Goal: Information Seeking & Learning: Check status

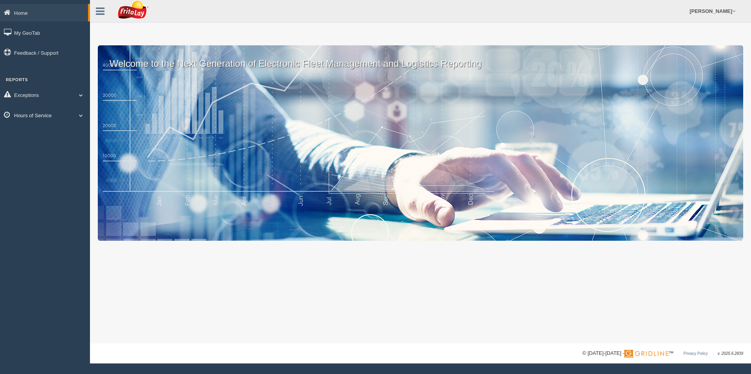
click at [84, 113] on span at bounding box center [81, 115] width 10 height 4
click at [58, 131] on link "HOS Explanation Reports" at bounding box center [51, 133] width 74 height 14
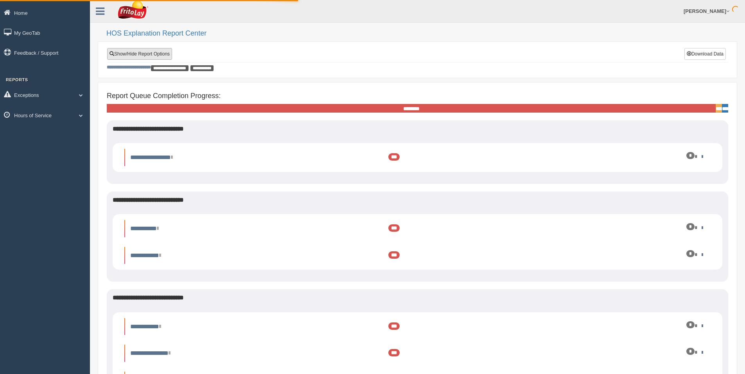
click at [159, 54] on link "Show/Hide Report Options" at bounding box center [139, 54] width 65 height 12
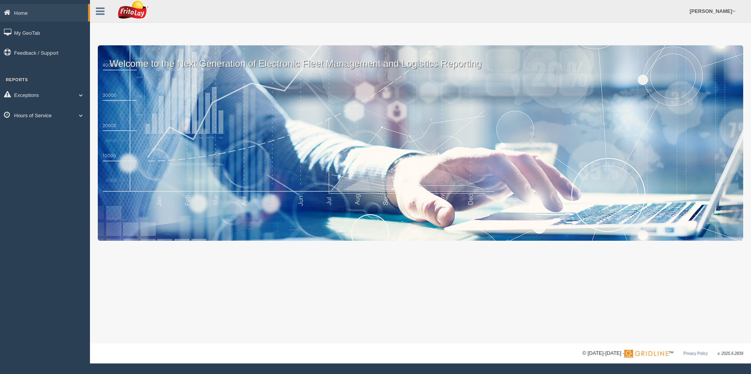
click at [78, 113] on span at bounding box center [81, 115] width 10 height 4
click at [50, 131] on link "HOS Explanation Reports" at bounding box center [51, 133] width 74 height 14
click at [79, 116] on span at bounding box center [81, 115] width 10 height 4
click at [50, 133] on link "HOS Explanation Reports" at bounding box center [51, 133] width 74 height 14
click at [32, 92] on link "Exceptions" at bounding box center [45, 95] width 90 height 18
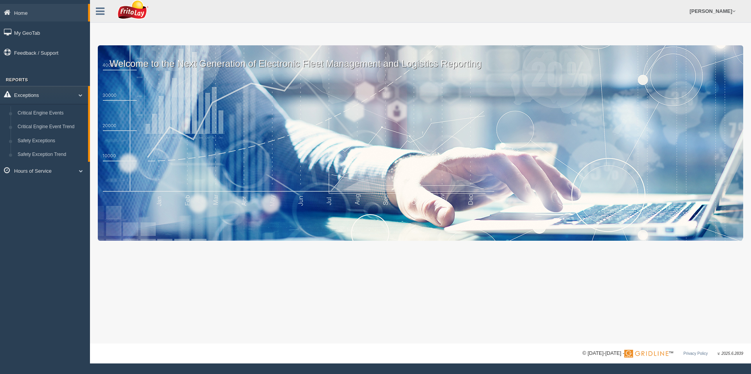
click at [32, 92] on link "Exceptions" at bounding box center [44, 95] width 88 height 18
click at [25, 115] on link "Hours of Service" at bounding box center [45, 115] width 90 height 18
click at [29, 133] on link "HOS Explanation Reports" at bounding box center [51, 133] width 74 height 14
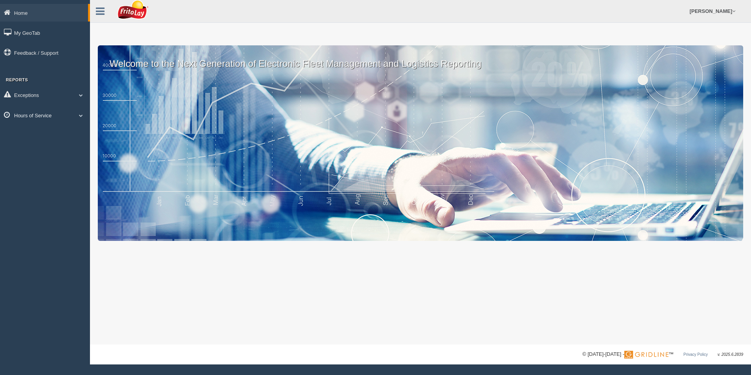
click at [78, 113] on span at bounding box center [81, 115] width 10 height 4
click at [56, 130] on link "HOS Explanation Reports" at bounding box center [51, 133] width 74 height 14
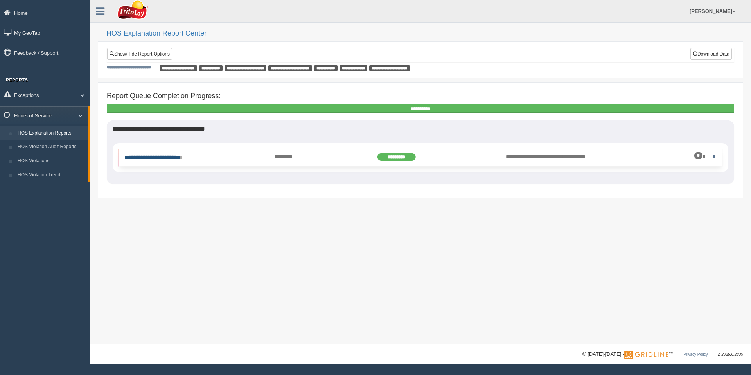
click at [180, 156] on link "**********" at bounding box center [152, 157] width 57 height 6
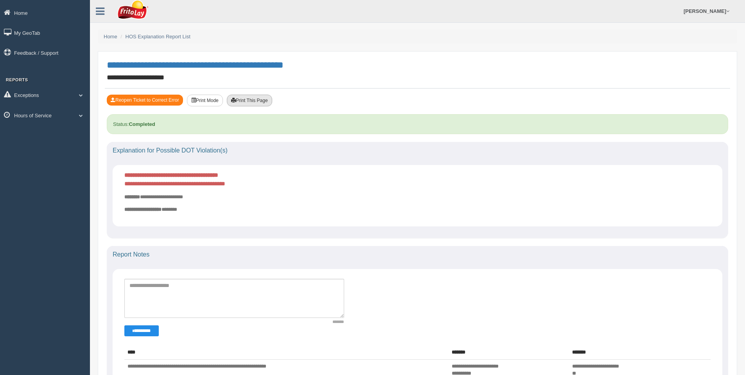
click at [261, 99] on button "Print This Page" at bounding box center [249, 101] width 45 height 12
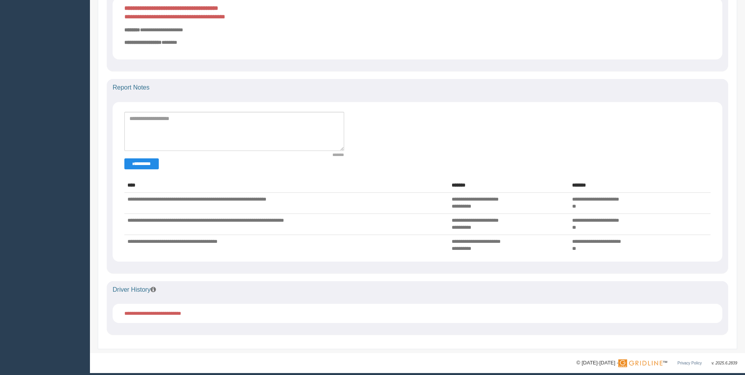
scroll to position [172, 0]
